Goal: Entertainment & Leisure: Consume media (video, audio)

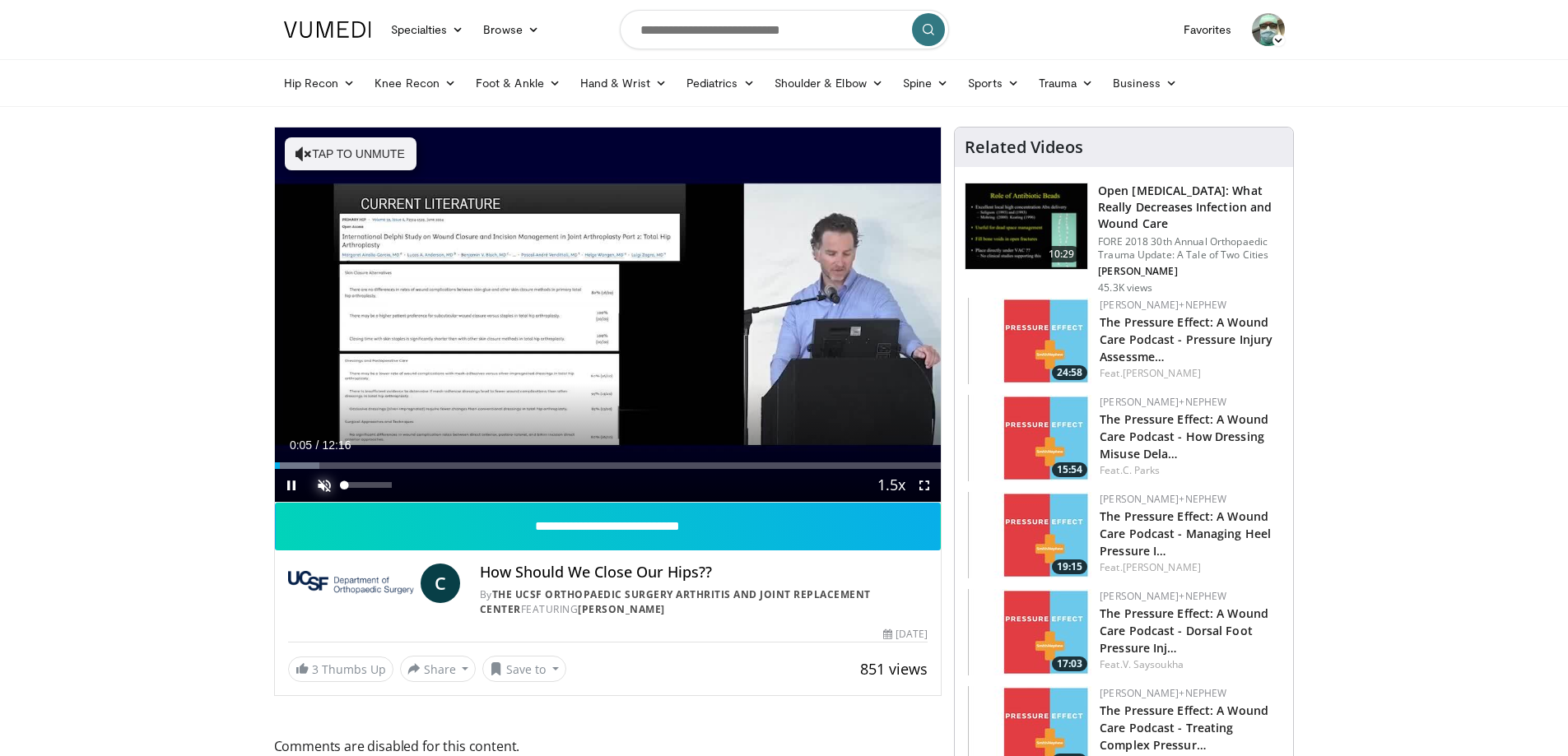
click at [327, 488] on span "Video Player" at bounding box center [324, 485] width 33 height 33
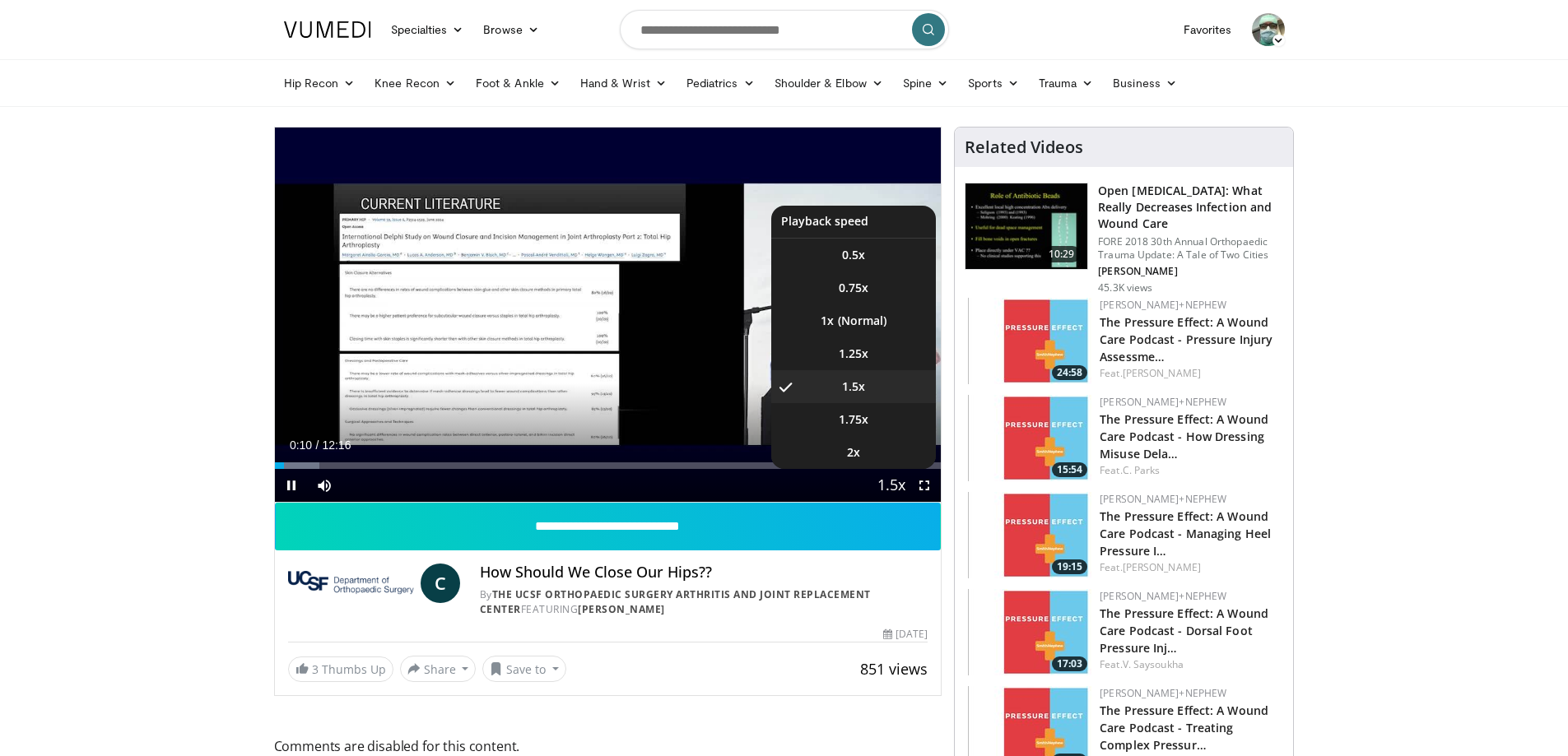
click at [887, 483] on span "Video Player" at bounding box center [891, 486] width 23 height 33
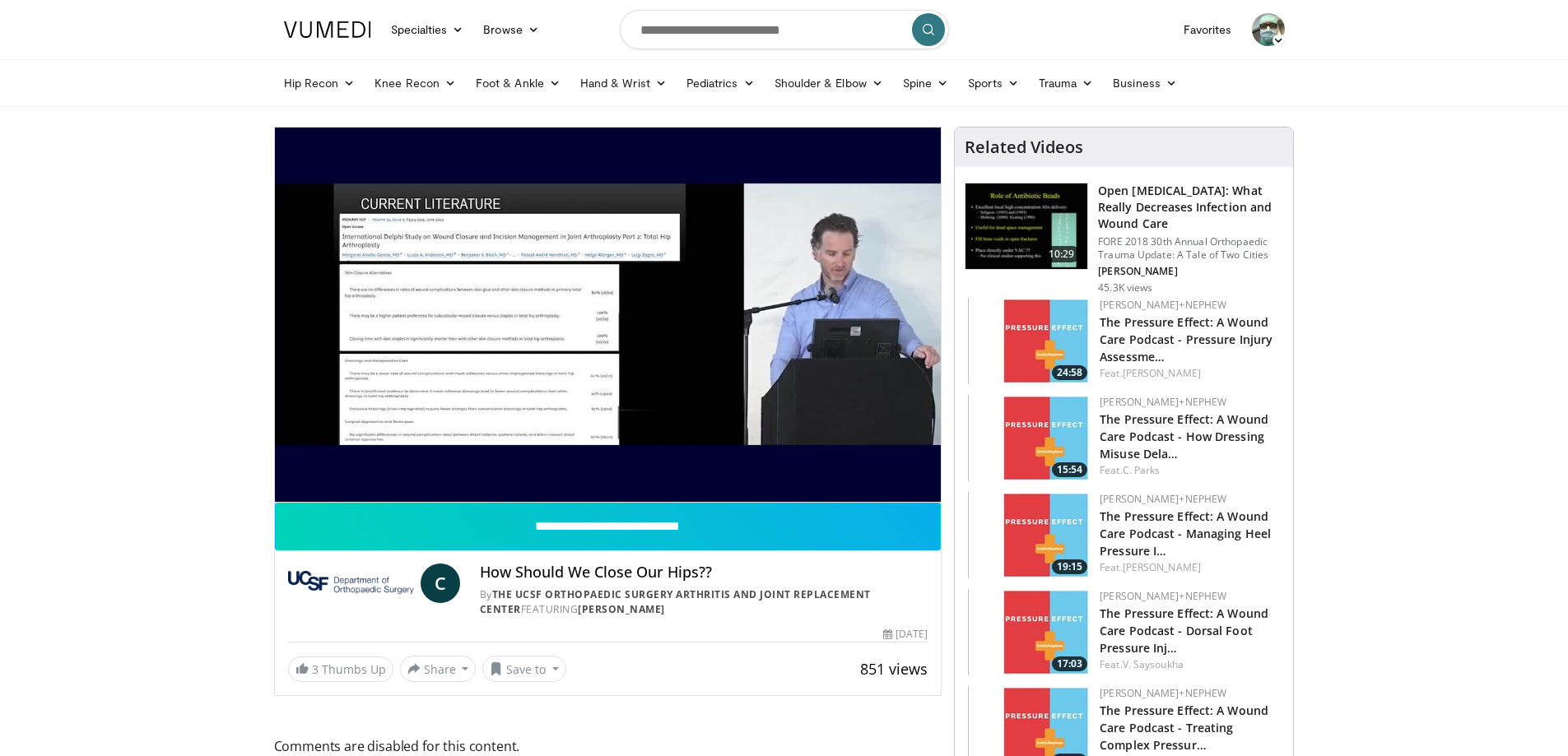
click at [887, 483] on div "10 seconds Tap to unmute" at bounding box center [608, 314] width 667 height 374
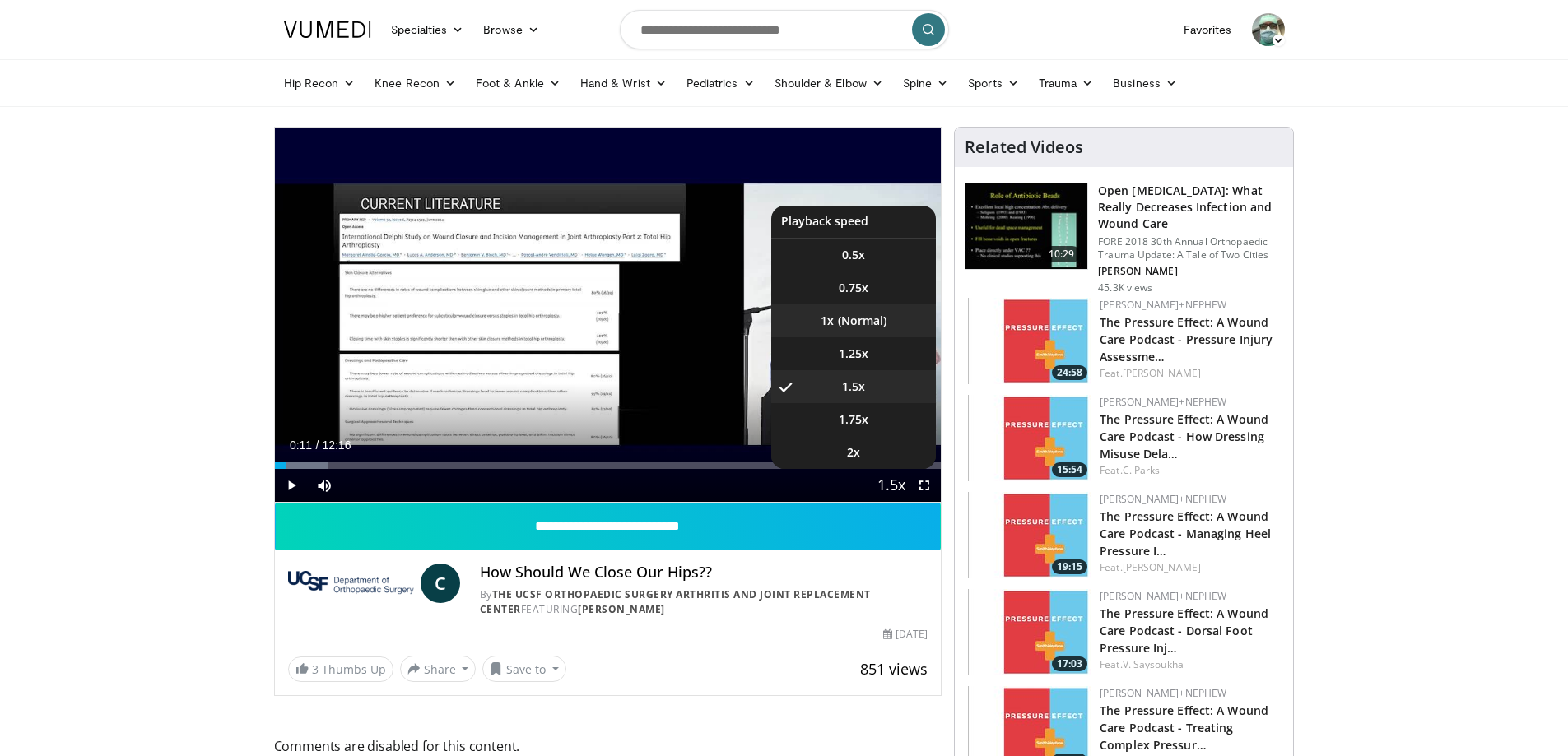
click at [856, 321] on li "1x" at bounding box center [853, 321] width 164 height 33
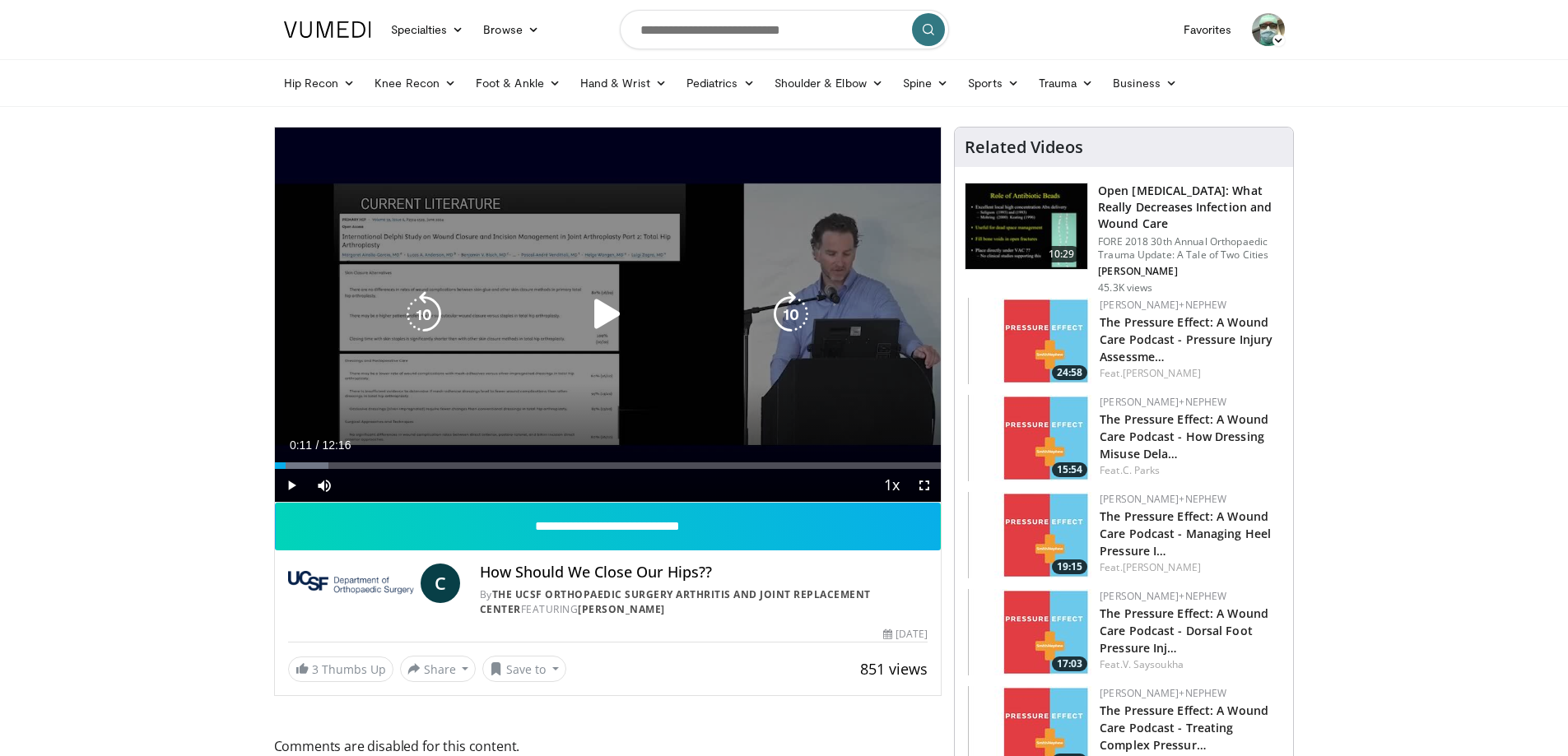
click at [598, 314] on icon "Video Player" at bounding box center [608, 314] width 46 height 46
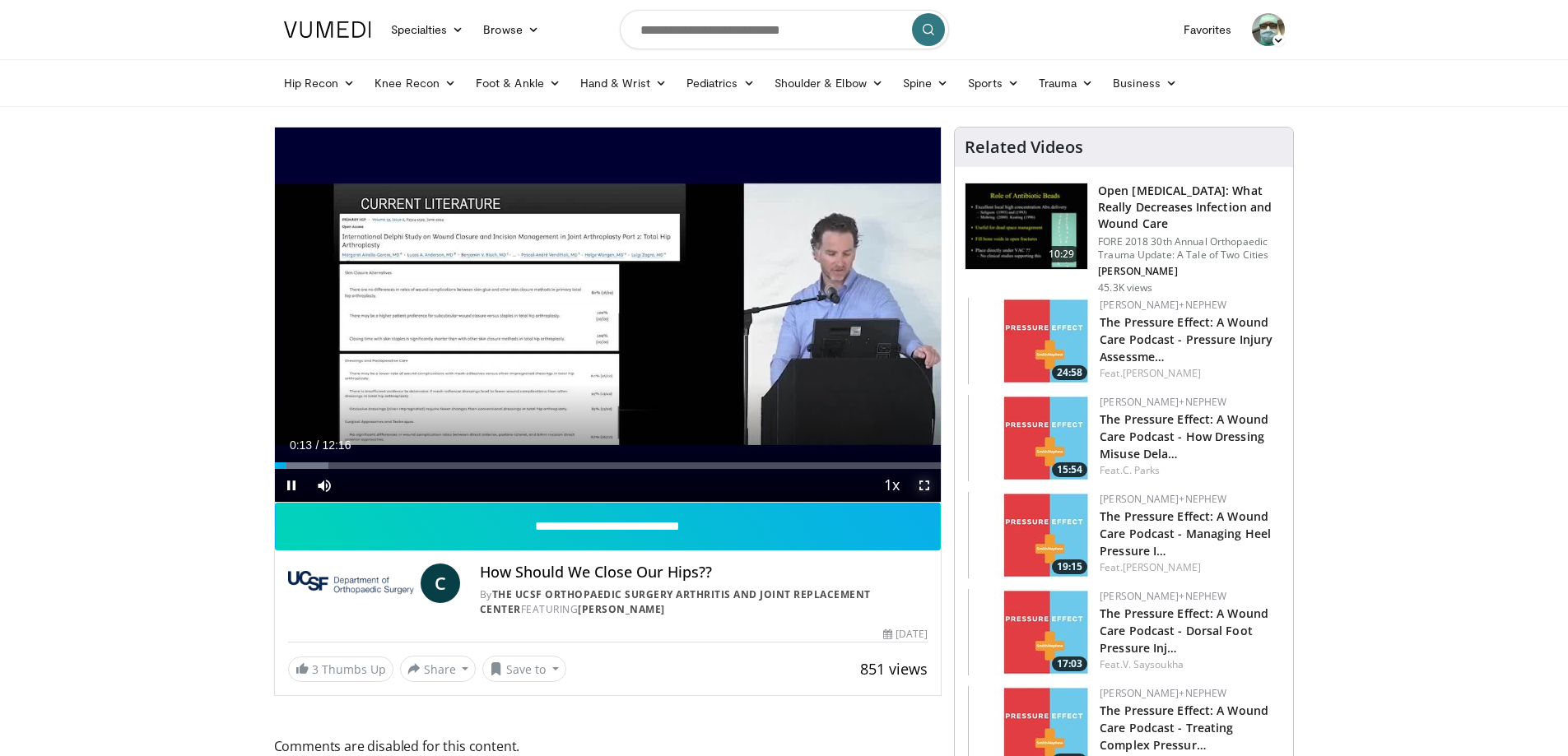
click at [921, 482] on span "Video Player" at bounding box center [924, 485] width 33 height 33
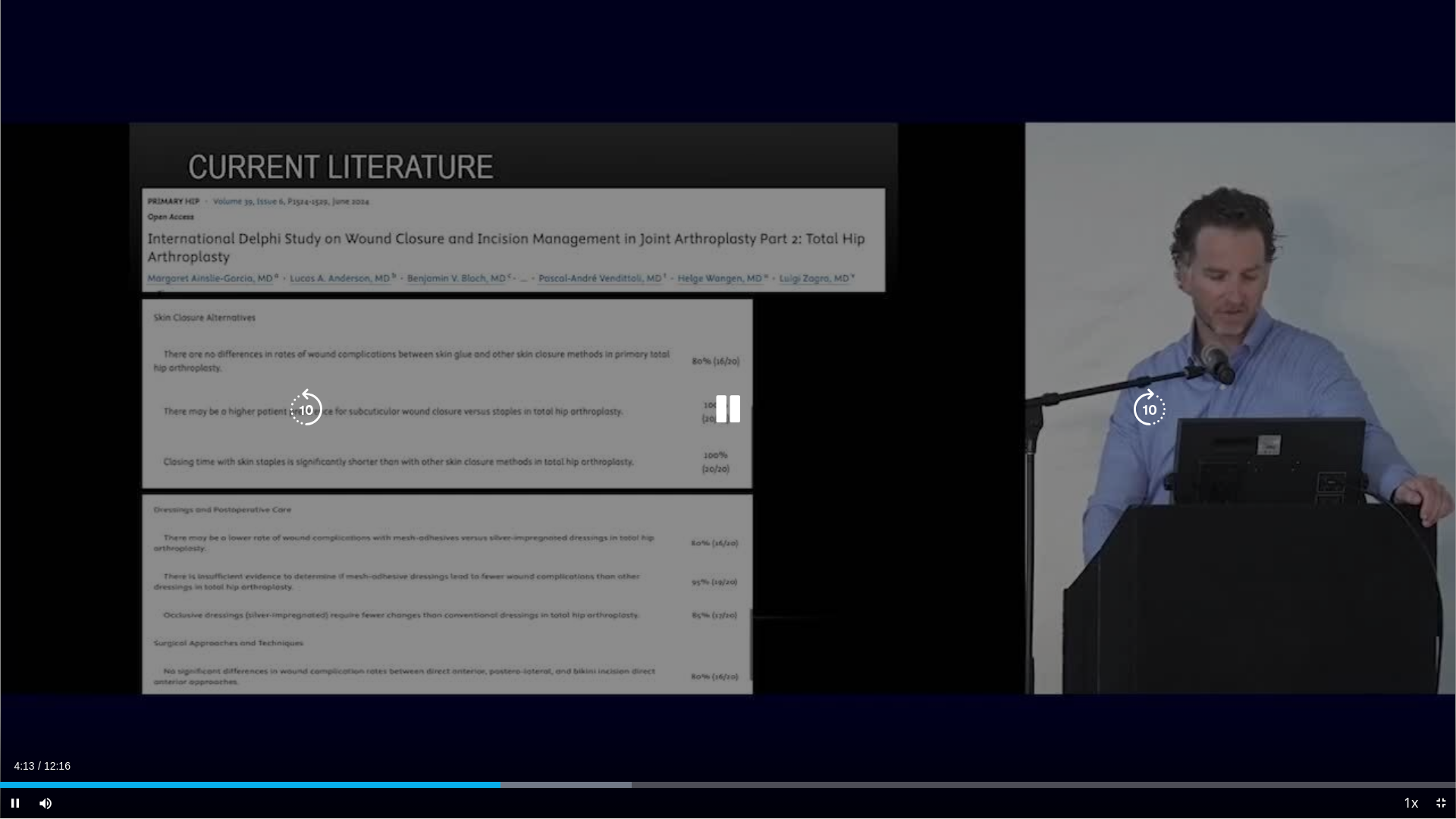
click at [729, 419] on icon "Video Player" at bounding box center [728, 410] width 43 height 43
click at [723, 405] on icon "Video Player" at bounding box center [728, 410] width 43 height 43
click at [734, 411] on icon "Video Player" at bounding box center [728, 410] width 43 height 43
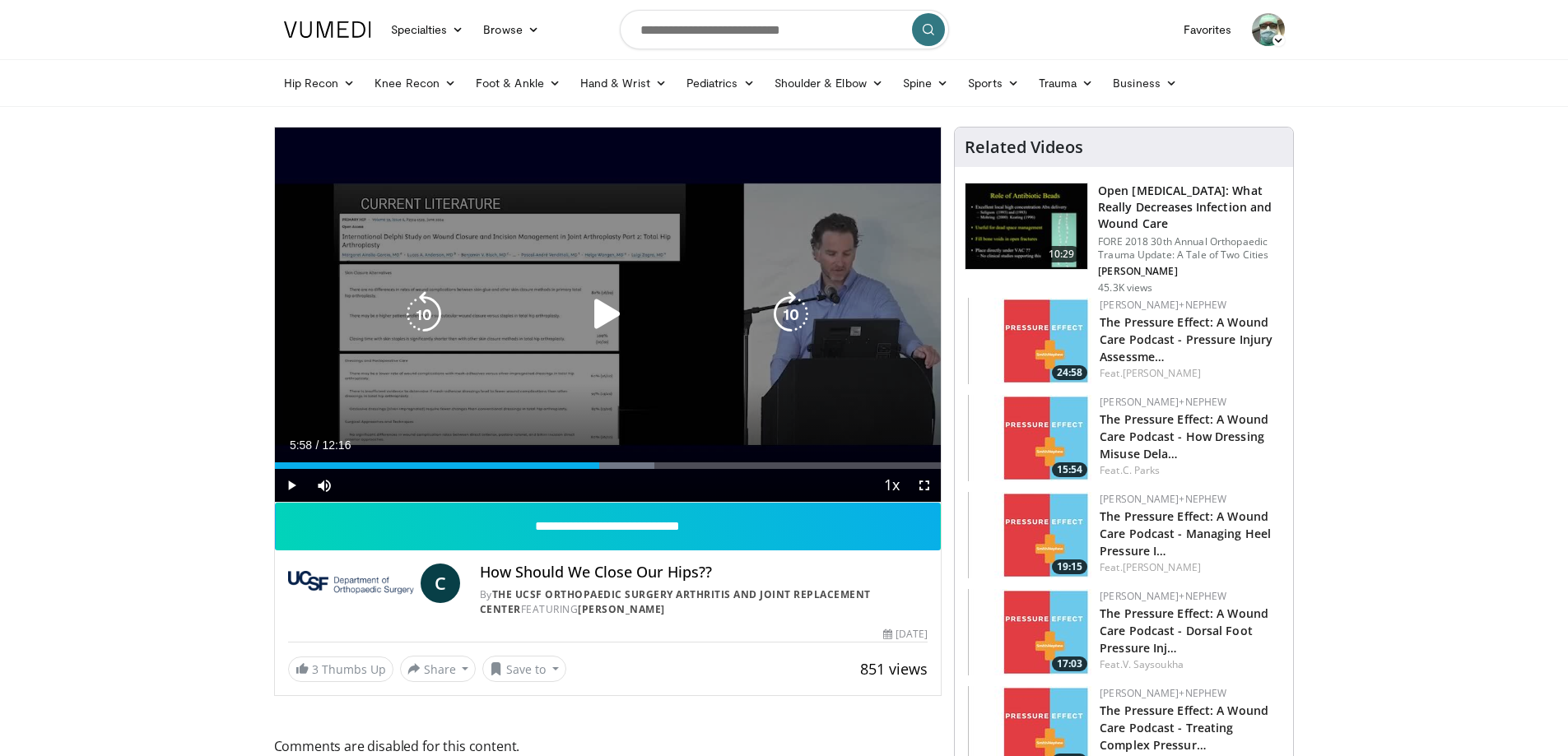
click at [605, 312] on icon "Video Player" at bounding box center [608, 314] width 46 height 46
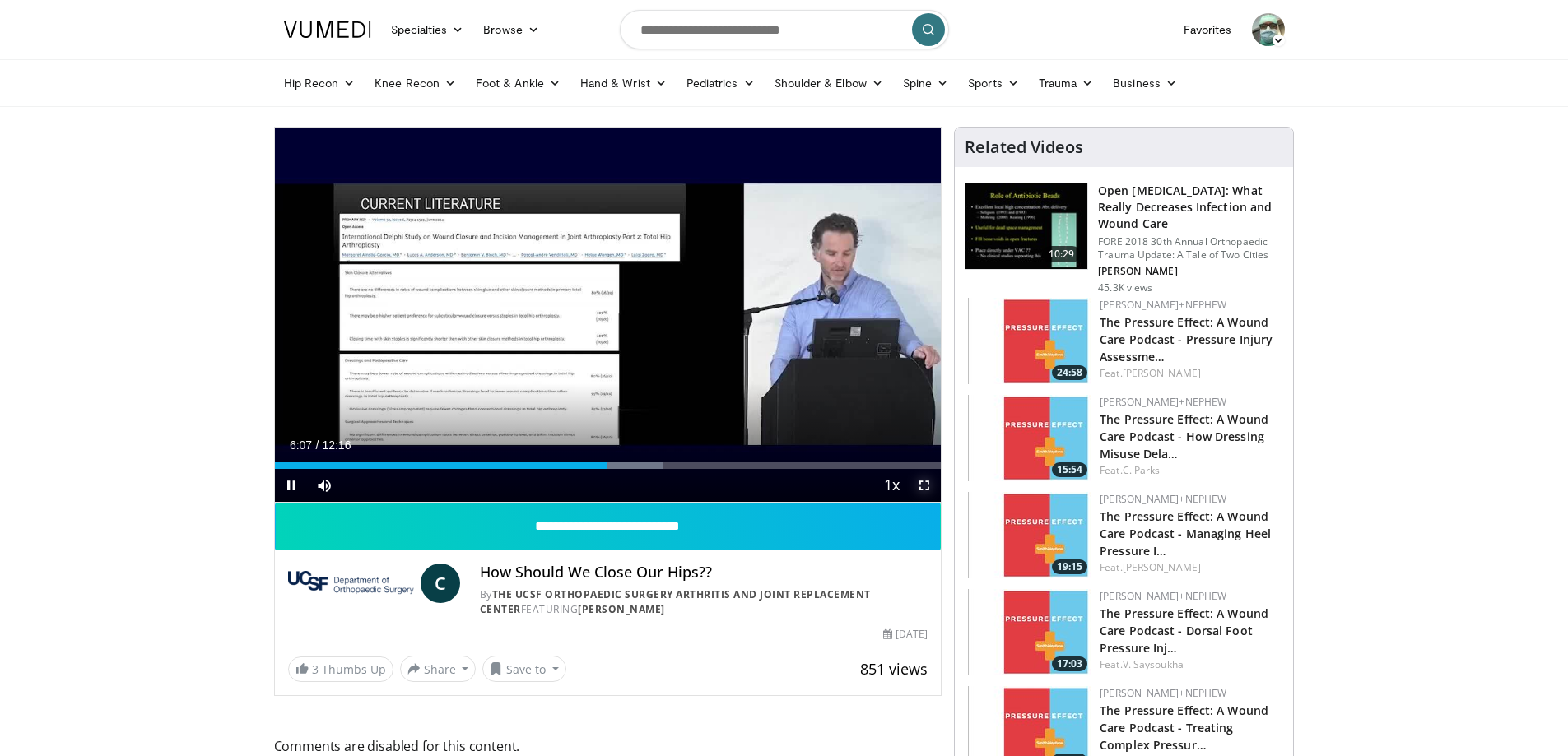
click at [925, 485] on span "Video Player" at bounding box center [924, 485] width 33 height 33
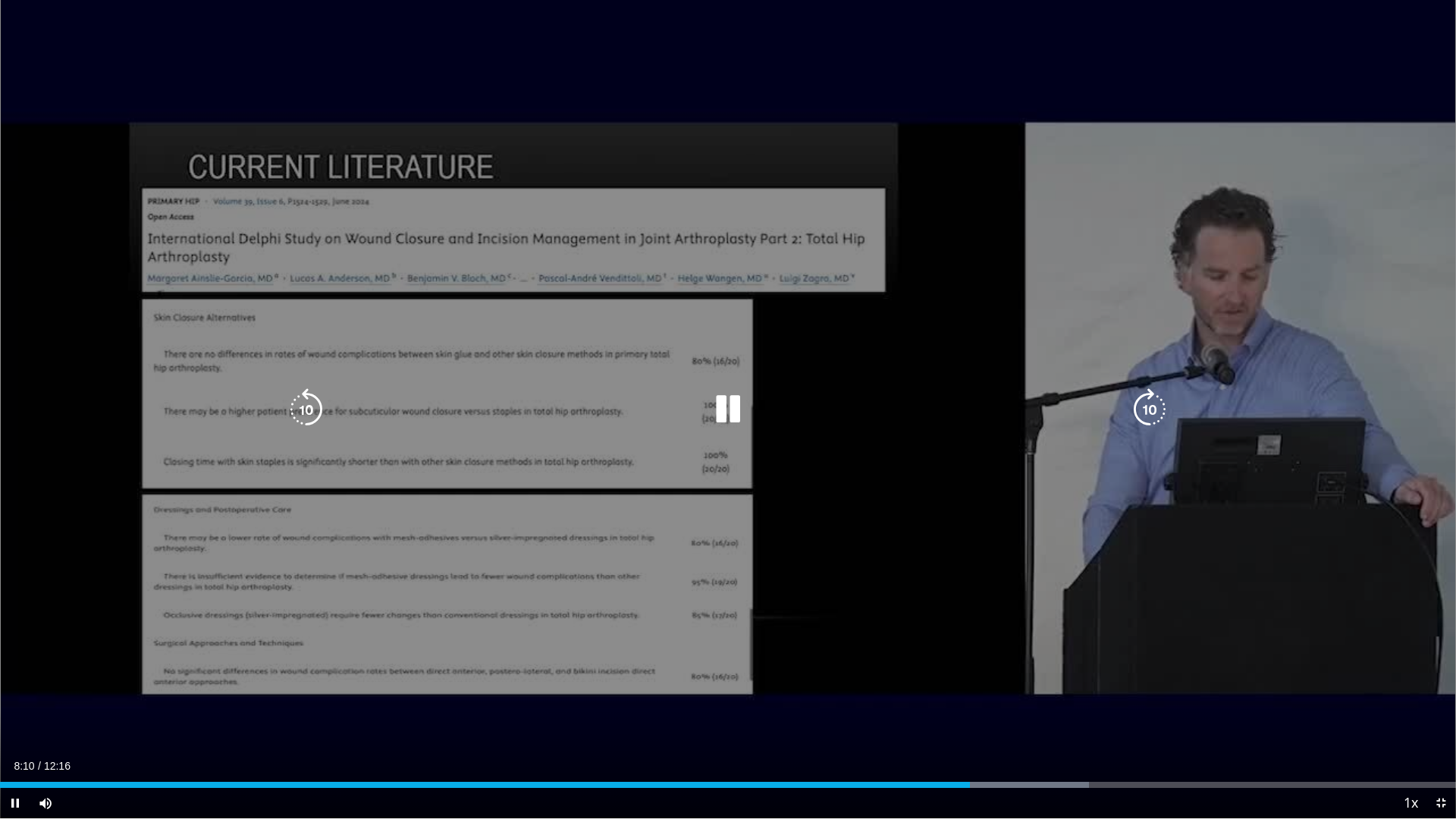
click at [737, 407] on icon "Video Player" at bounding box center [728, 410] width 43 height 43
click at [730, 407] on icon "Video Player" at bounding box center [728, 410] width 43 height 43
click at [737, 400] on icon "Video Player" at bounding box center [728, 410] width 43 height 43
click at [726, 407] on icon "Video Player" at bounding box center [728, 410] width 43 height 43
click at [717, 411] on icon "Video Player" at bounding box center [728, 410] width 43 height 43
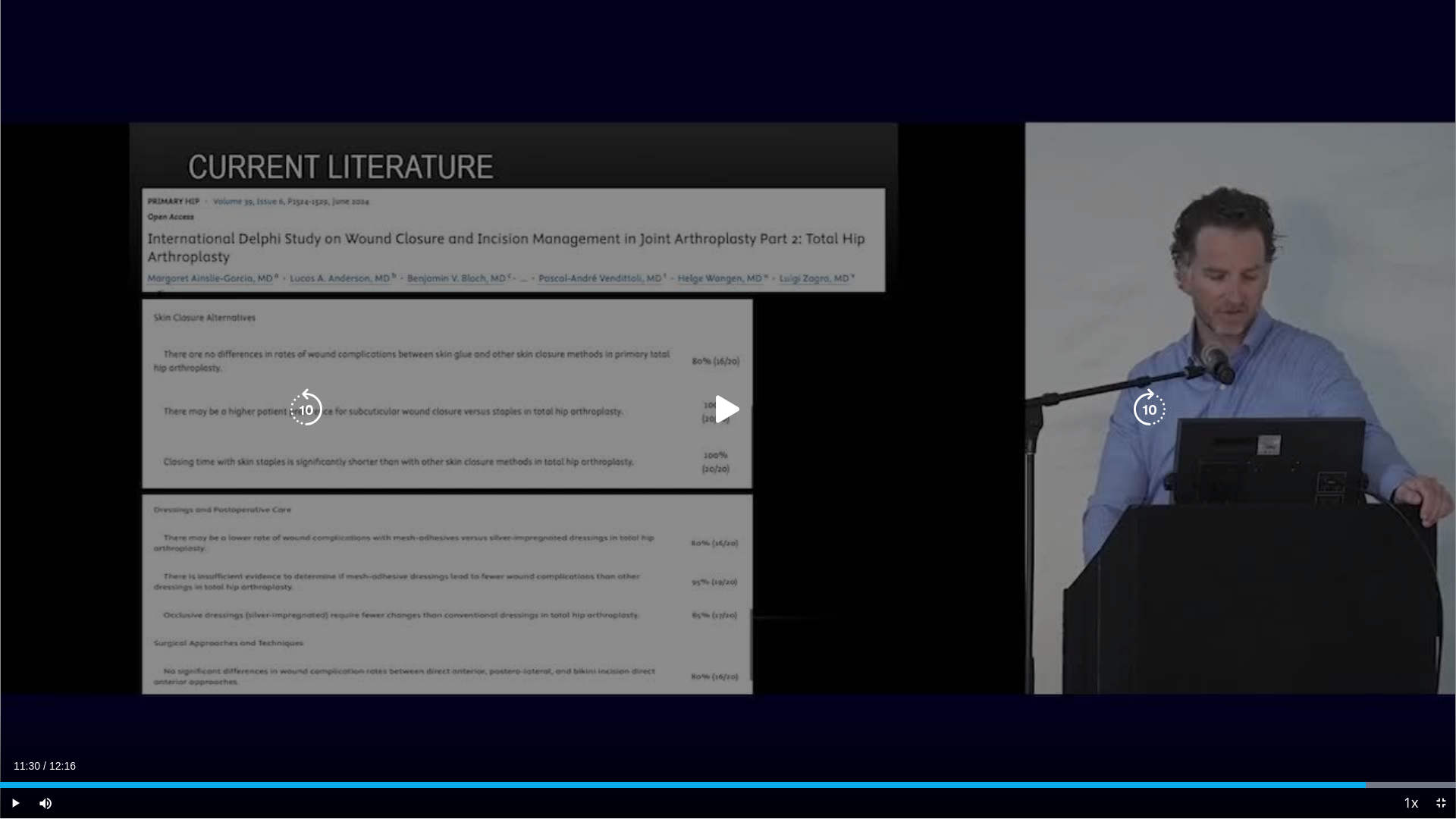
click at [718, 408] on icon "Video Player" at bounding box center [728, 410] width 43 height 43
